Goal: Transaction & Acquisition: Purchase product/service

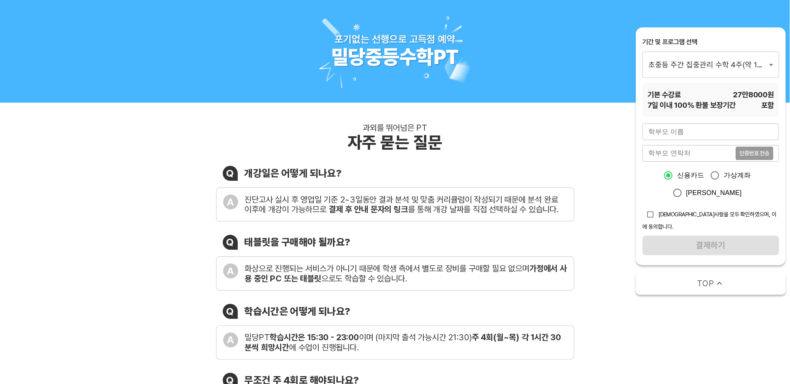
scroll to position [37, 0]
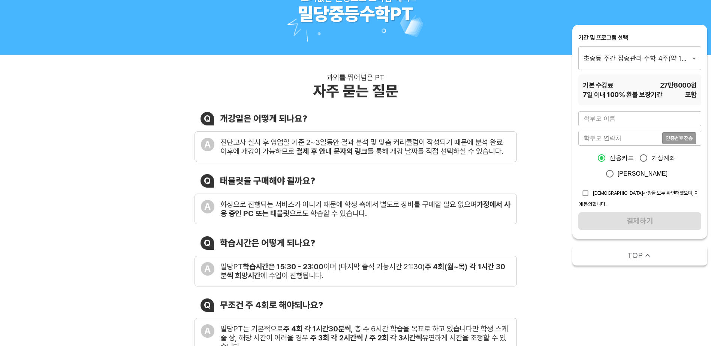
click at [619, 121] on input "text" at bounding box center [639, 118] width 123 height 15
type input "[PERSON_NAME]"
click at [633, 139] on input "tel" at bounding box center [620, 138] width 84 height 15
type input "01045005412"
click at [671, 137] on span "인증번호 전송" at bounding box center [678, 138] width 27 height 5
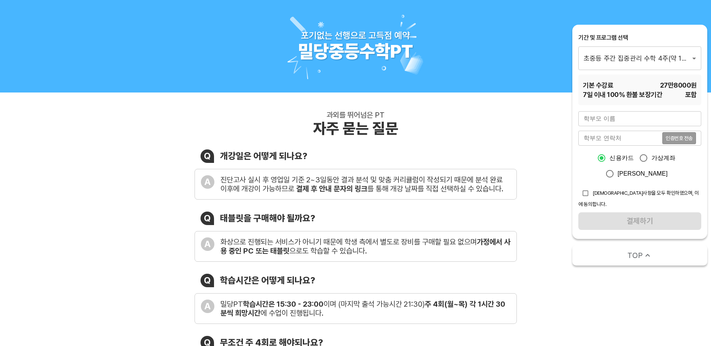
click at [629, 122] on input "text" at bounding box center [639, 118] width 123 height 15
type input "이민희"
type input "01045005412"
click at [682, 136] on span "인증번호 전송" at bounding box center [678, 138] width 27 height 5
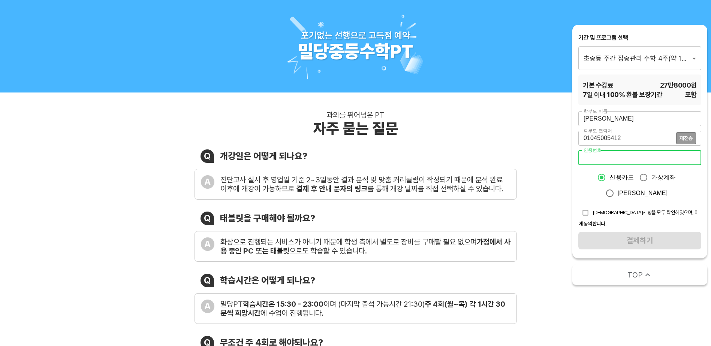
click at [625, 162] on input "number" at bounding box center [639, 157] width 123 height 15
type input "8576"
click at [586, 213] on input "checkbox" at bounding box center [585, 213] width 14 height 14
checkbox input "true"
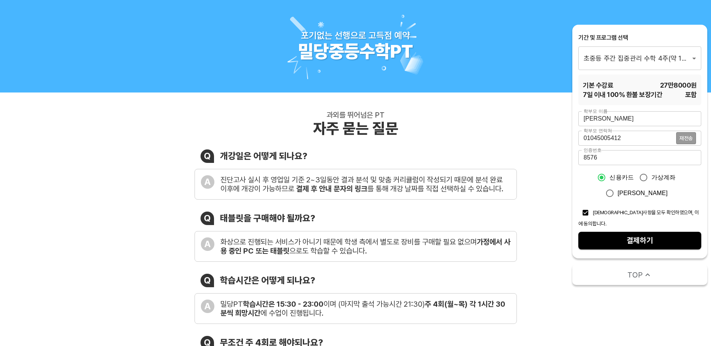
click at [635, 234] on span "결제하기" at bounding box center [639, 240] width 111 height 13
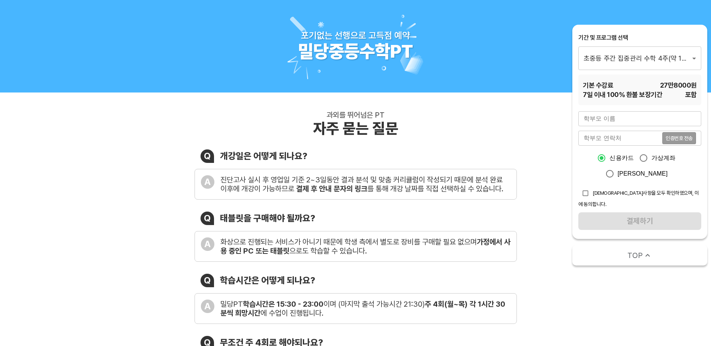
click at [166, 196] on div "과외를 뛰어넘은 PT 자주 묻는 질문 Q 개강일은 어떻게 되나요? A 진단고사 실시 후 영업일 기준 2~3일동안 결과 분석 및 맞춤 커리큘럼이…" at bounding box center [355, 284] width 711 height 383
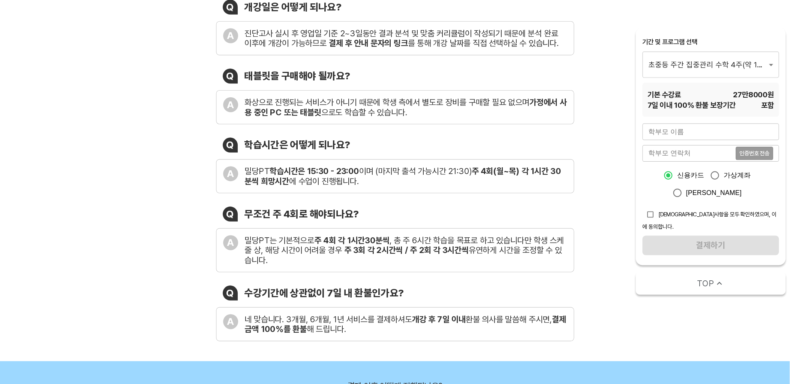
scroll to position [112, 0]
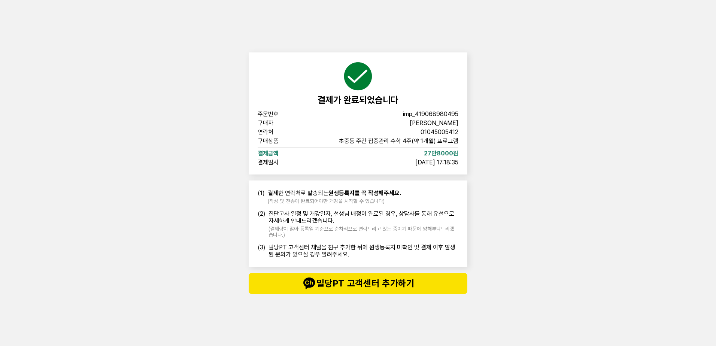
click at [414, 210] on div "결제가 완료되었습니다 주문번호 imp_419068980495 구매자 이민희 연락처 01045005412 구매상품 초중등 주간 집중관리 수학 4…" at bounding box center [358, 173] width 716 height 346
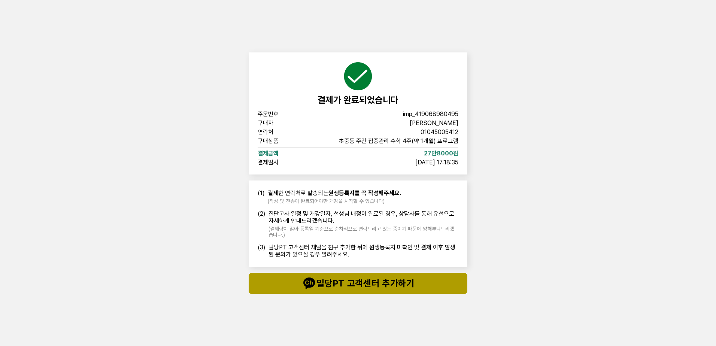
click at [342, 251] on font "밀당PT 고객센터 추가하기" at bounding box center [366, 283] width 98 height 15
